Goal: Task Accomplishment & Management: Complete application form

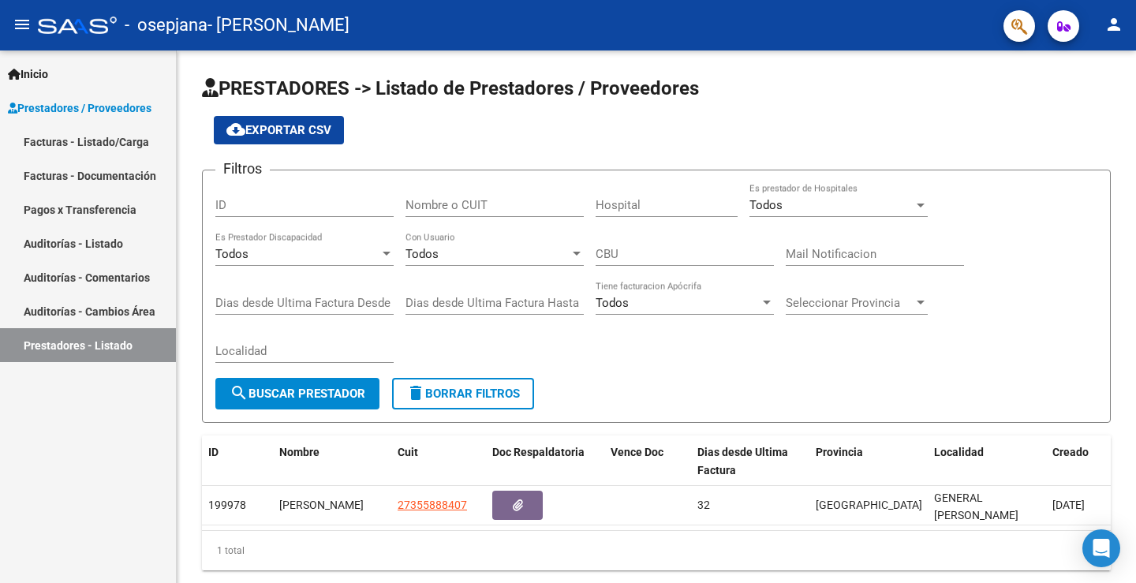
click at [62, 143] on link "Facturas - Listado/Carga" at bounding box center [88, 142] width 176 height 34
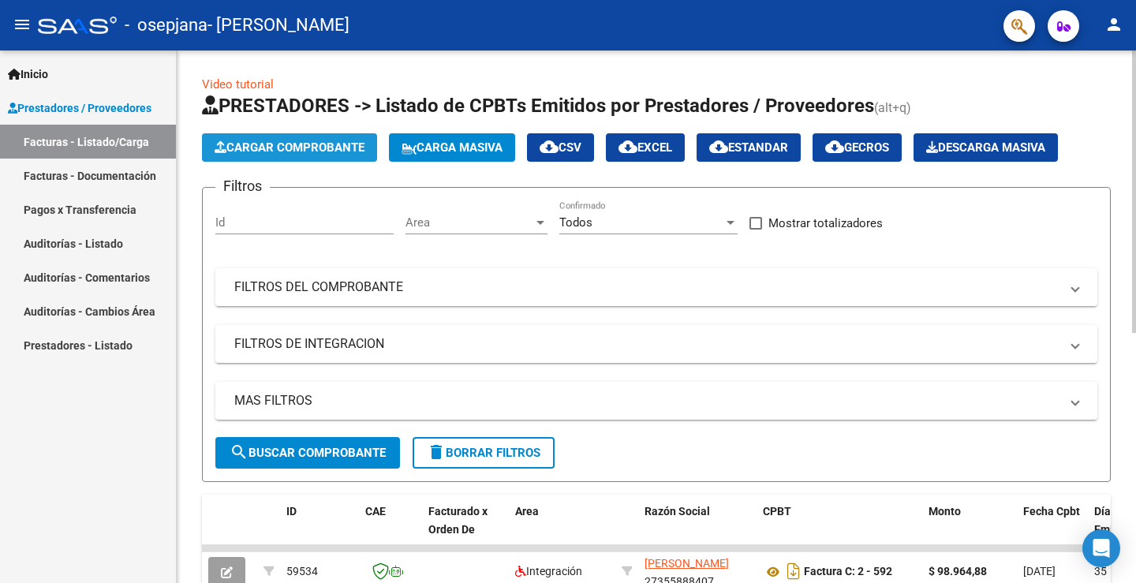
click at [284, 146] on span "Cargar Comprobante" at bounding box center [290, 147] width 150 height 14
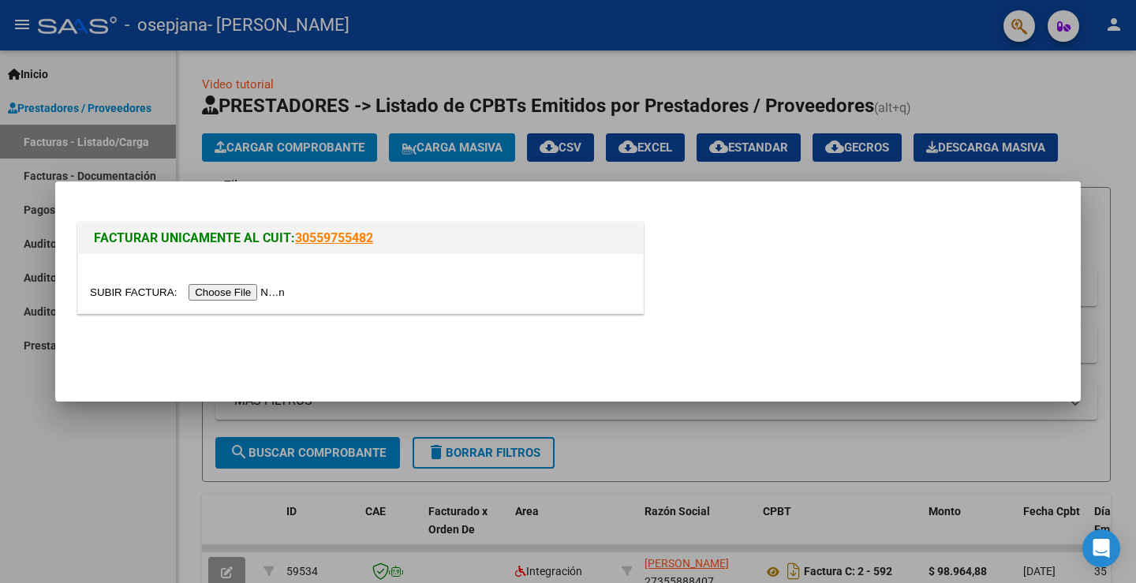
click at [211, 296] on input "file" at bounding box center [190, 292] width 200 height 17
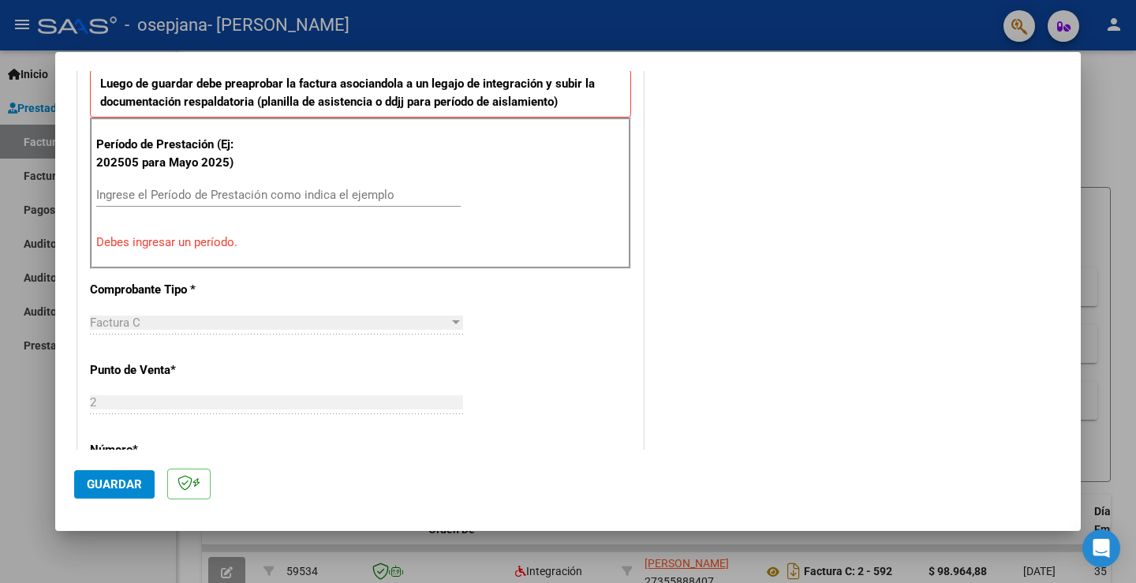
scroll to position [473, 0]
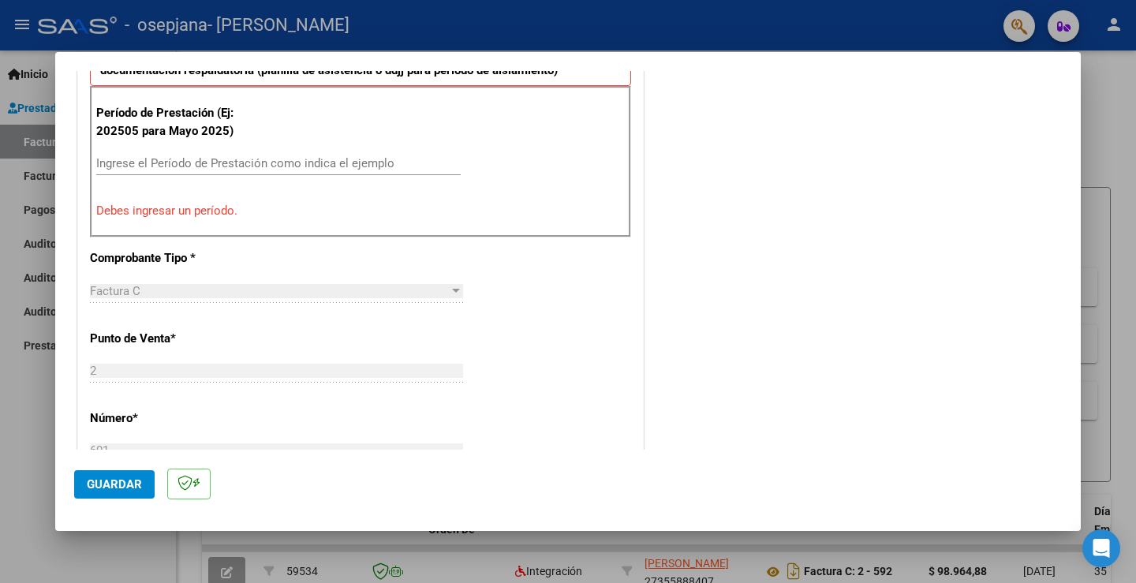
click at [222, 165] on input "Ingrese el Período de Prestación como indica el ejemplo" at bounding box center [278, 163] width 364 height 14
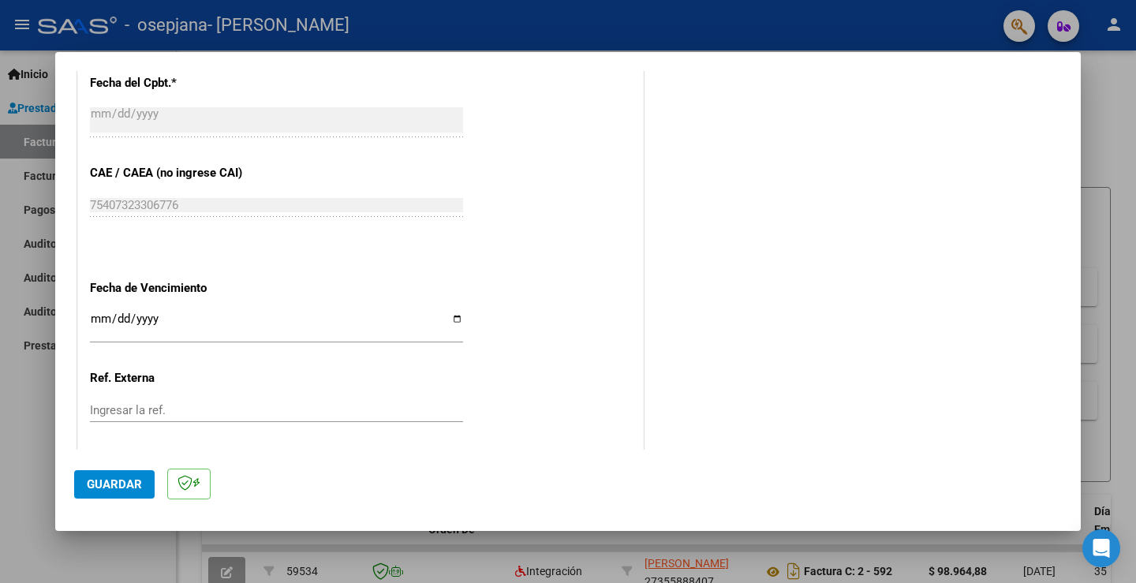
scroll to position [1010, 0]
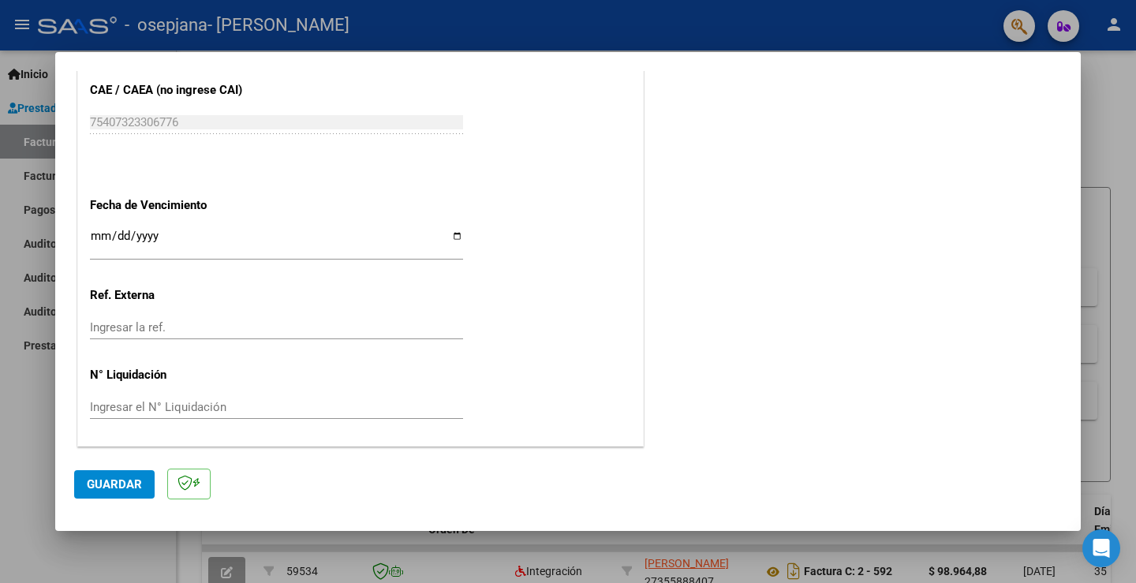
type input "202509"
click at [91, 235] on input "Ingresar la fecha" at bounding box center [276, 242] width 373 height 25
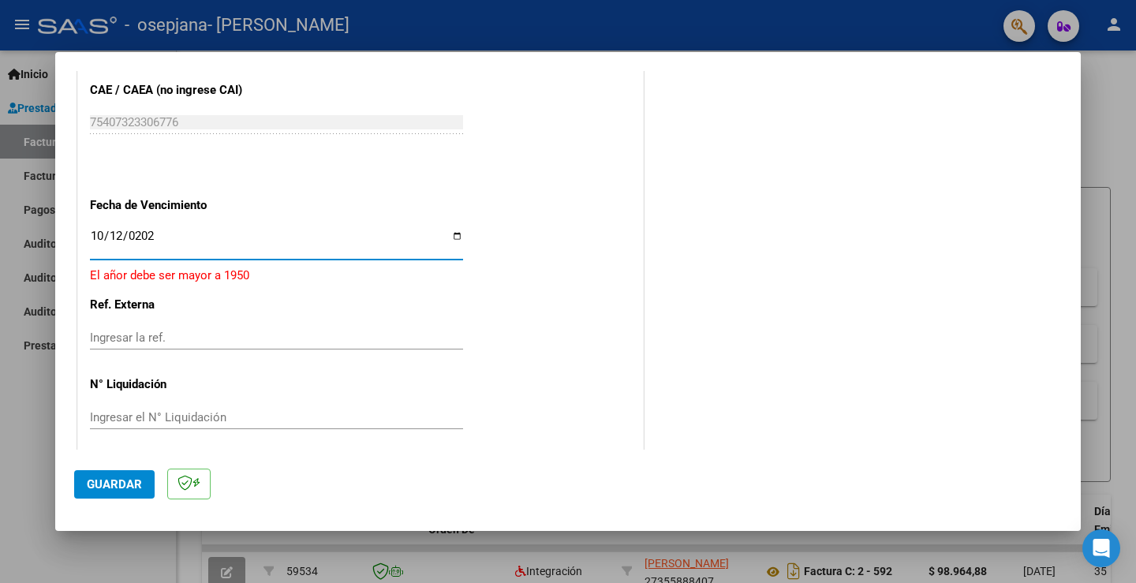
type input "[DATE]"
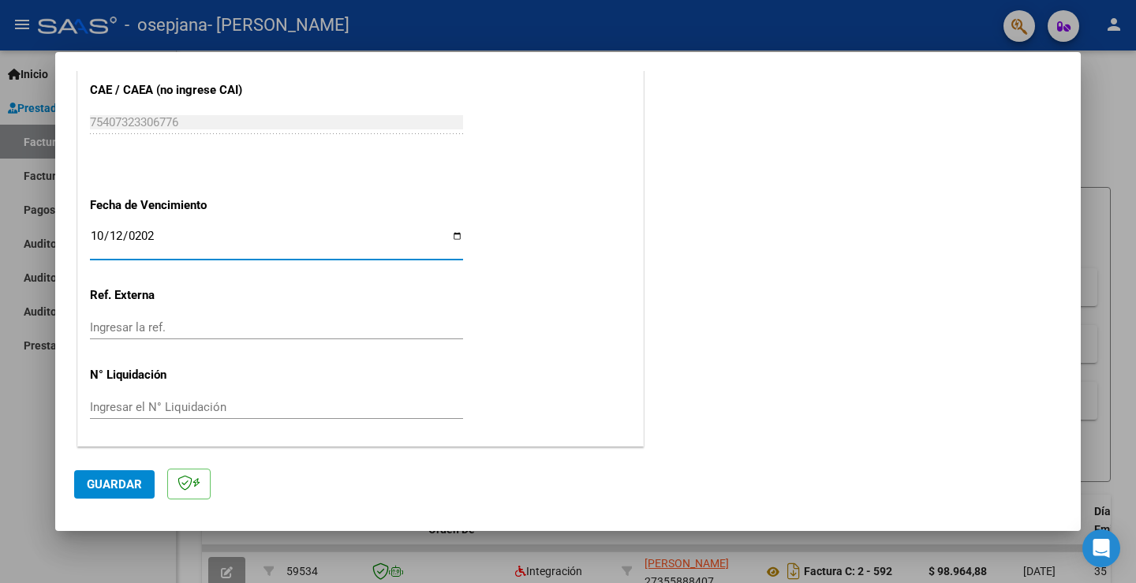
click at [123, 492] on button "Guardar" at bounding box center [114, 484] width 80 height 28
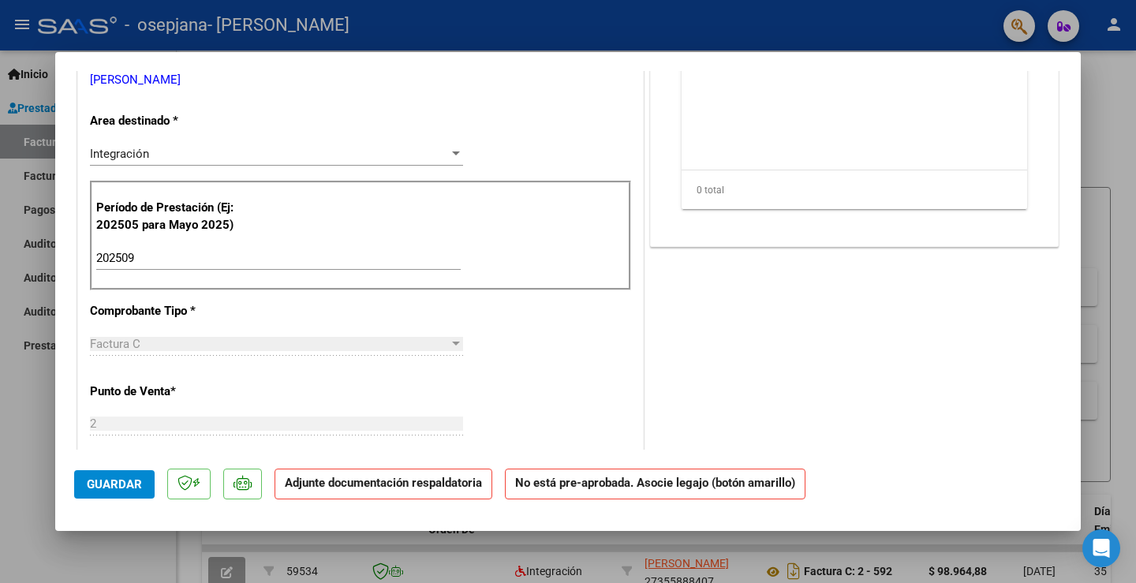
scroll to position [0, 0]
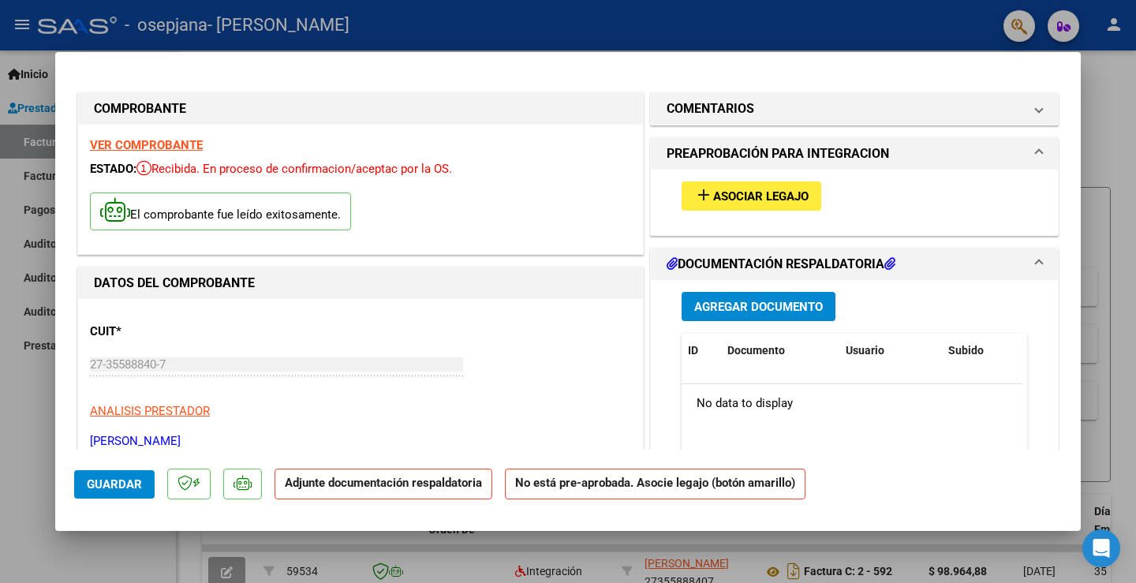
click at [753, 200] on span "Asociar Legajo" at bounding box center [760, 196] width 95 height 14
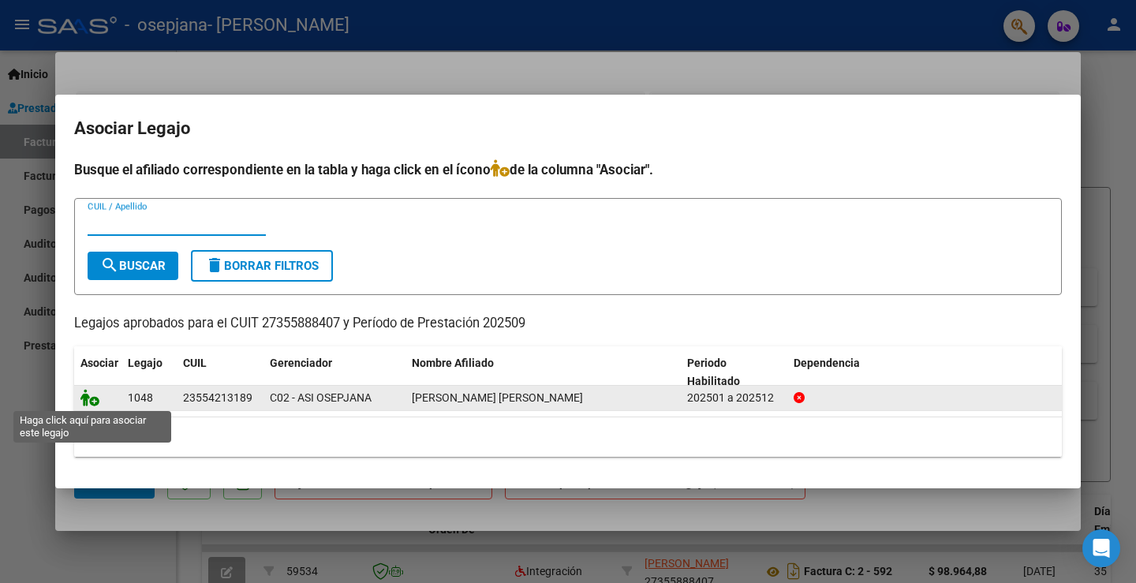
click at [91, 401] on icon at bounding box center [89, 397] width 19 height 17
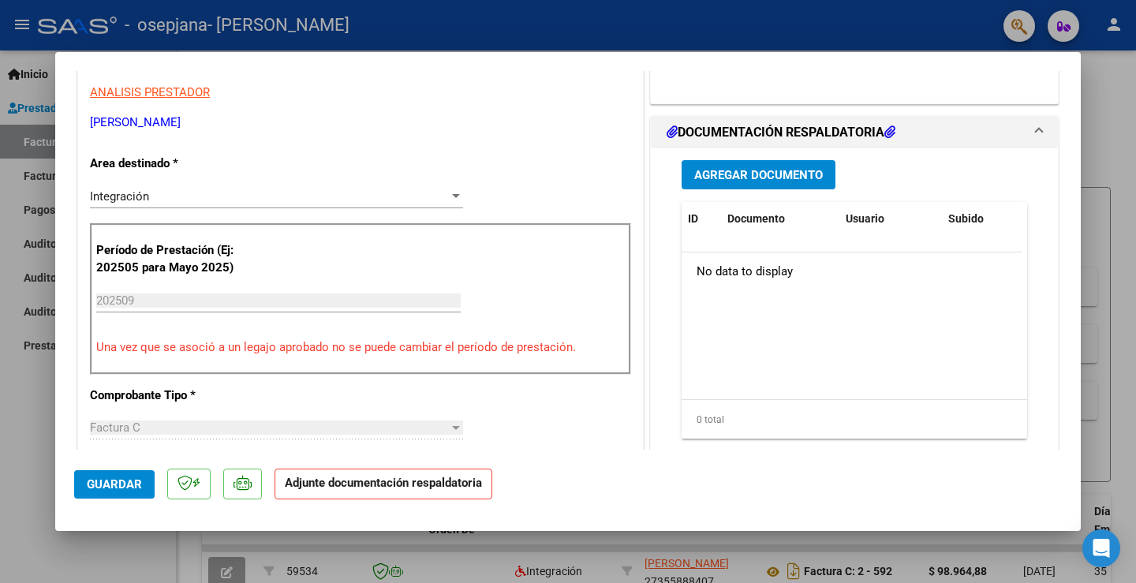
scroll to position [394, 0]
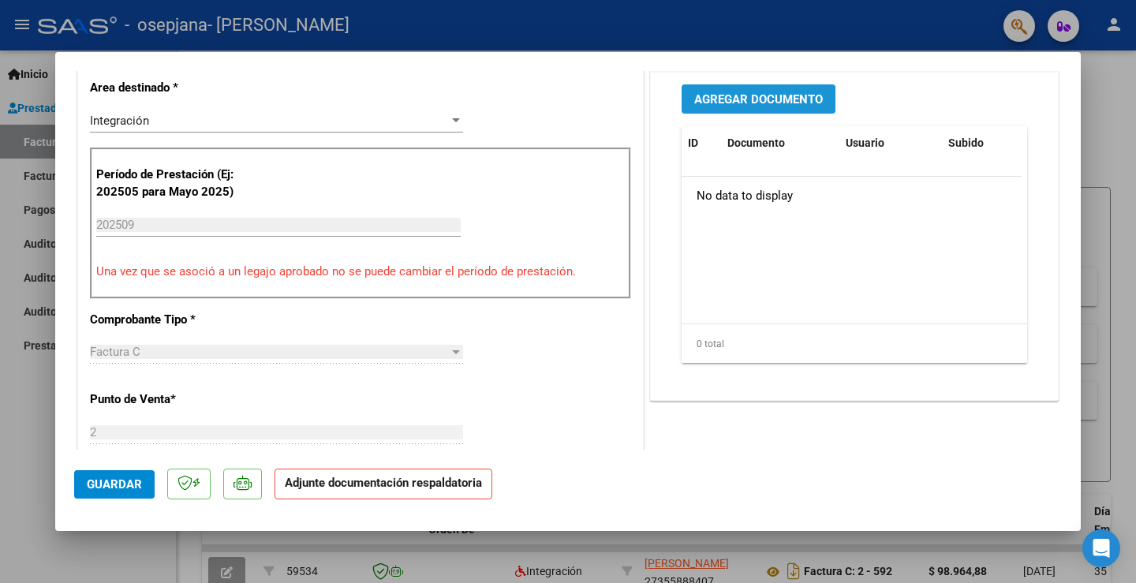
click at [737, 102] on span "Agregar Documento" at bounding box center [758, 99] width 129 height 14
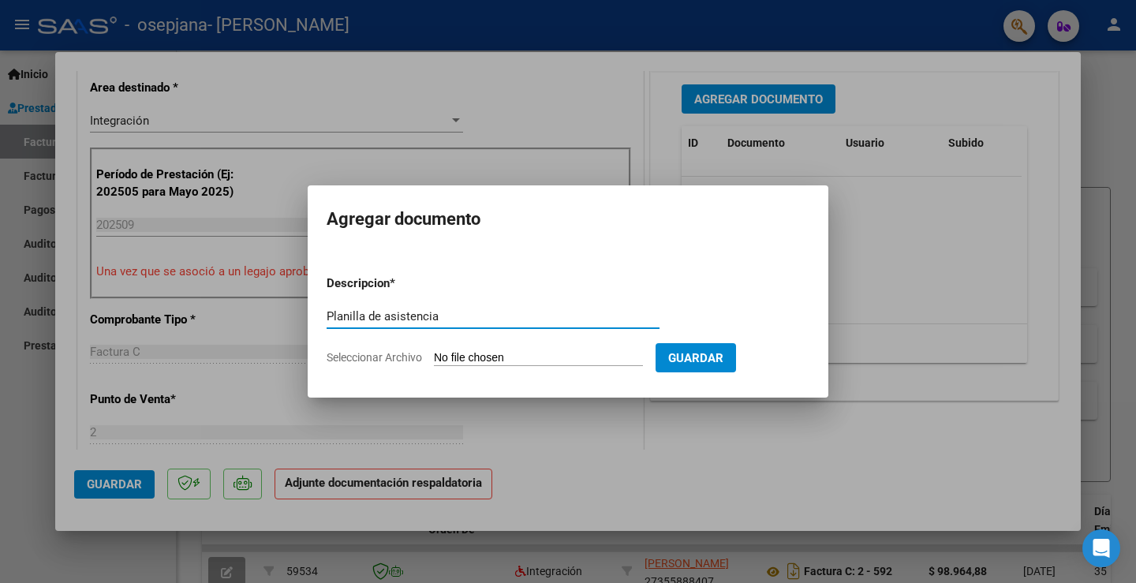
type input "Planilla de asistencia"
click at [465, 351] on input "Seleccionar Archivo" at bounding box center [538, 358] width 209 height 15
type input "C:\fakepath\[PERSON_NAME] TO.pdf"
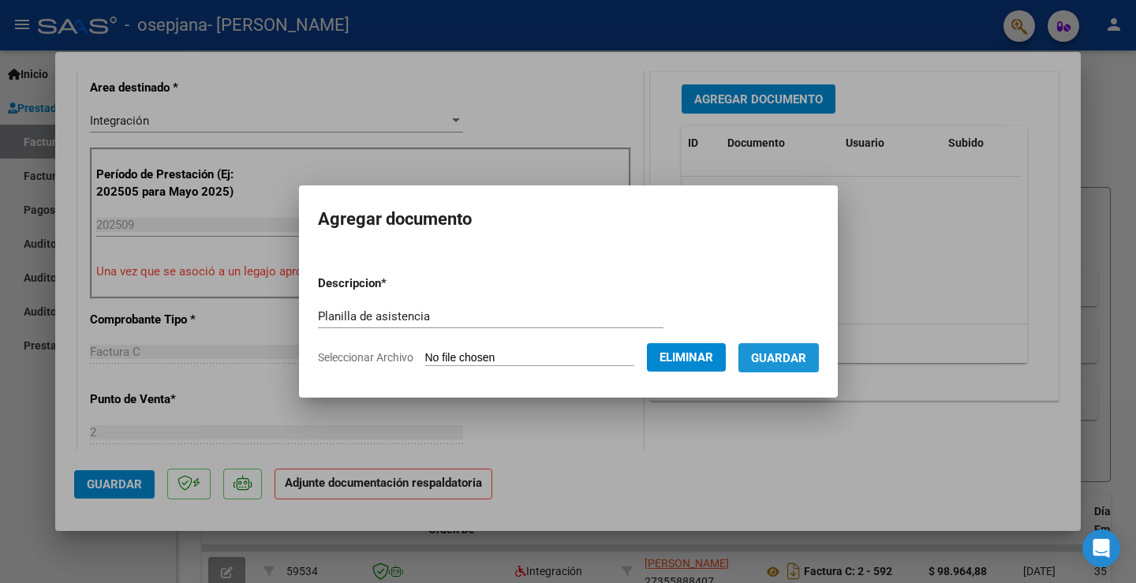
click at [791, 368] on button "Guardar" at bounding box center [778, 357] width 80 height 29
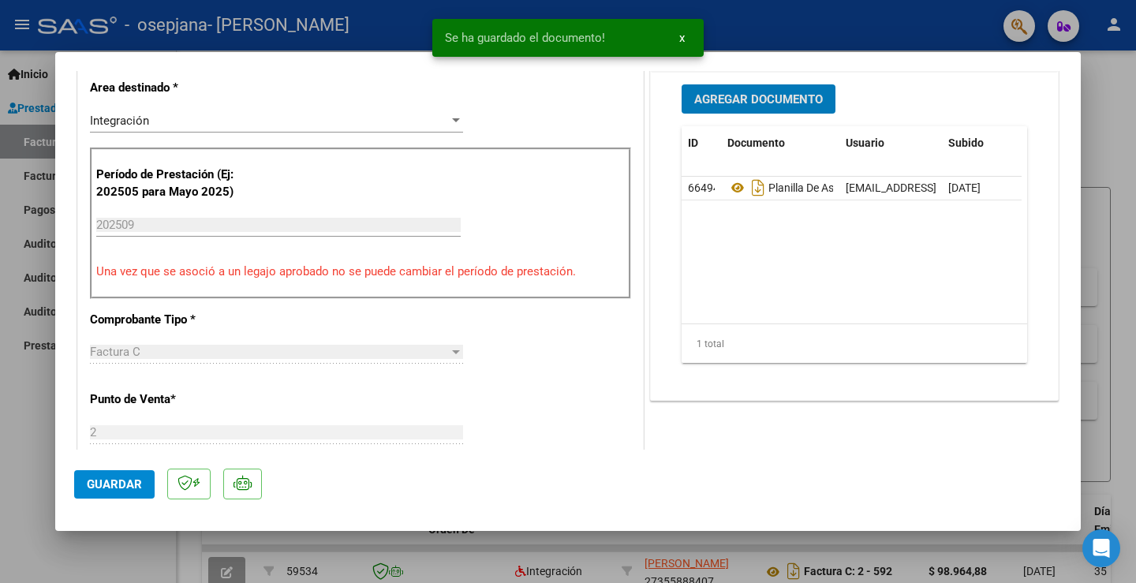
scroll to position [789, 0]
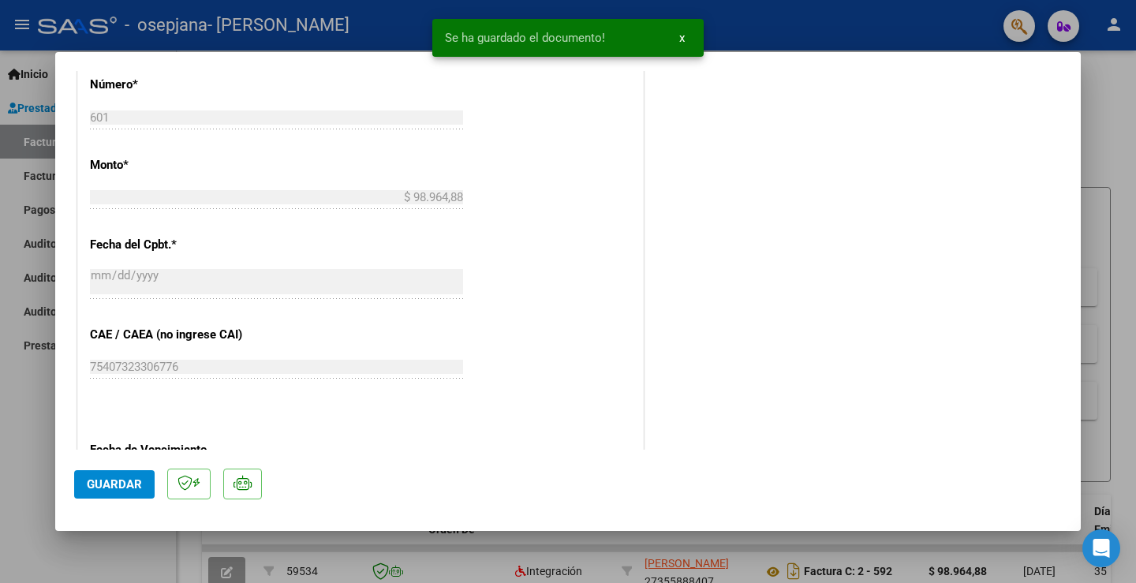
click at [125, 483] on span "Guardar" at bounding box center [114, 484] width 55 height 14
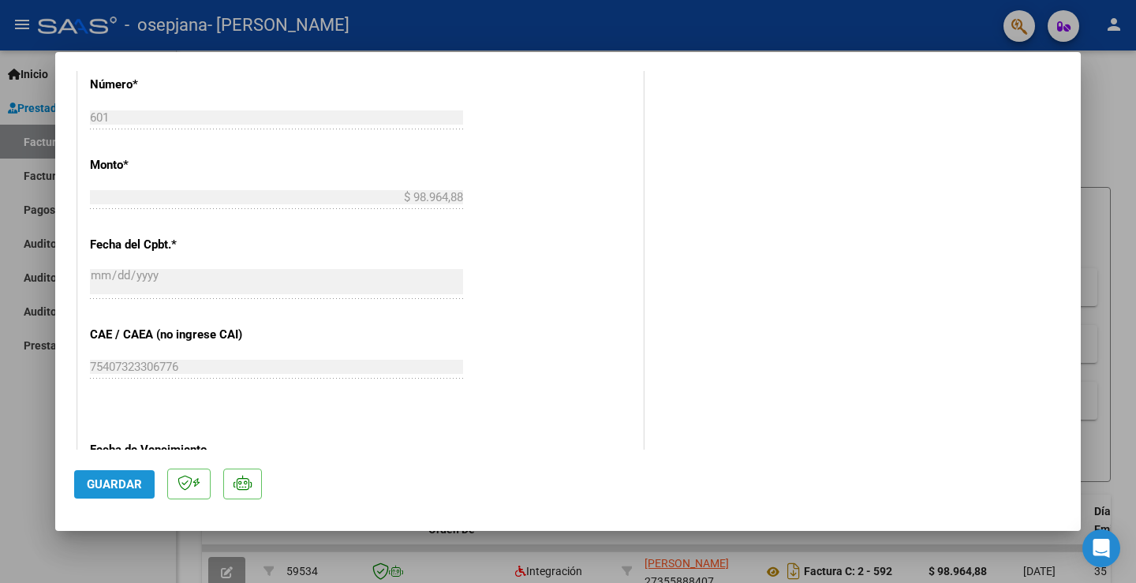
click at [132, 498] on button "Guardar" at bounding box center [114, 484] width 80 height 28
